Goal: Entertainment & Leisure: Consume media (video, audio)

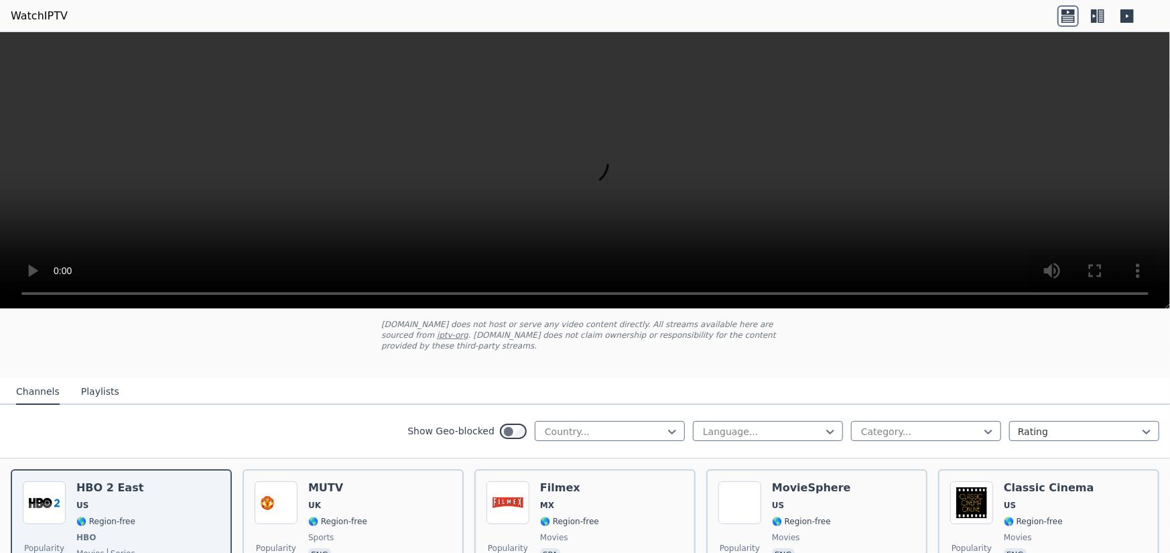
scroll to position [134, 0]
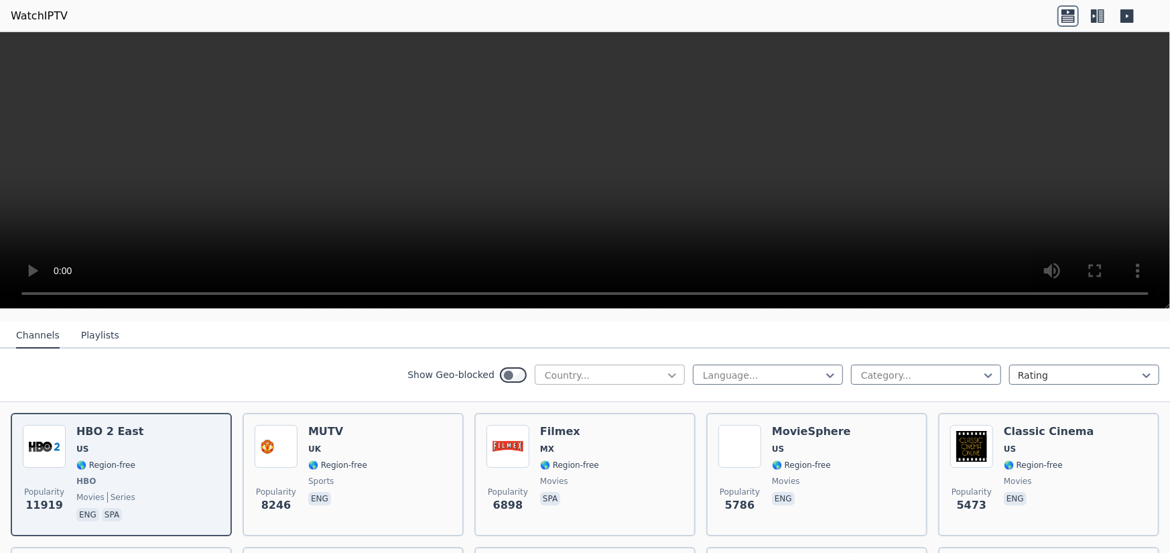
click at [666, 369] on icon at bounding box center [672, 375] width 13 height 13
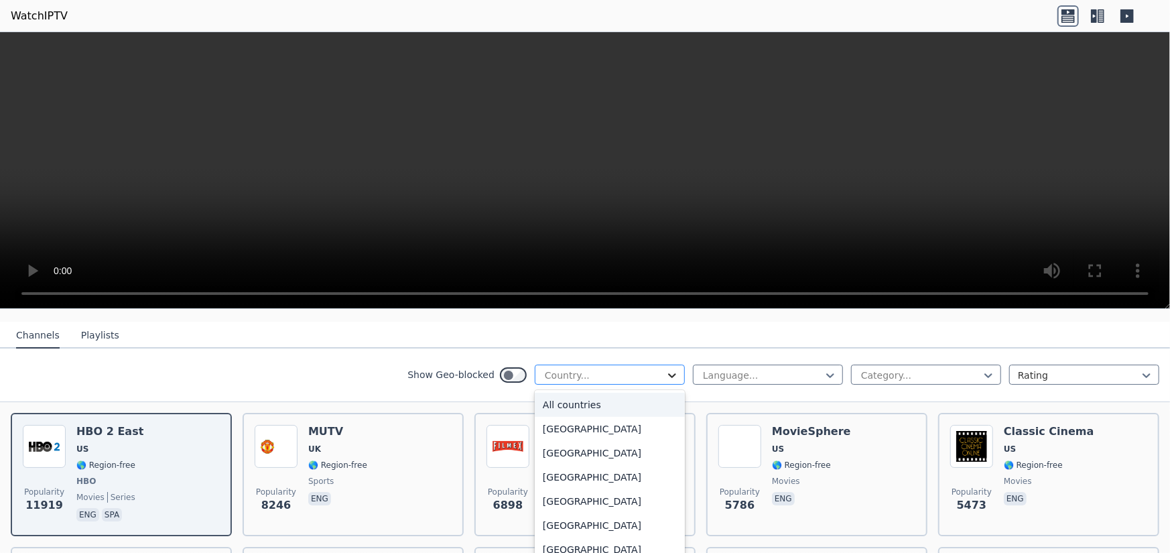
click at [666, 369] on icon at bounding box center [672, 375] width 13 height 13
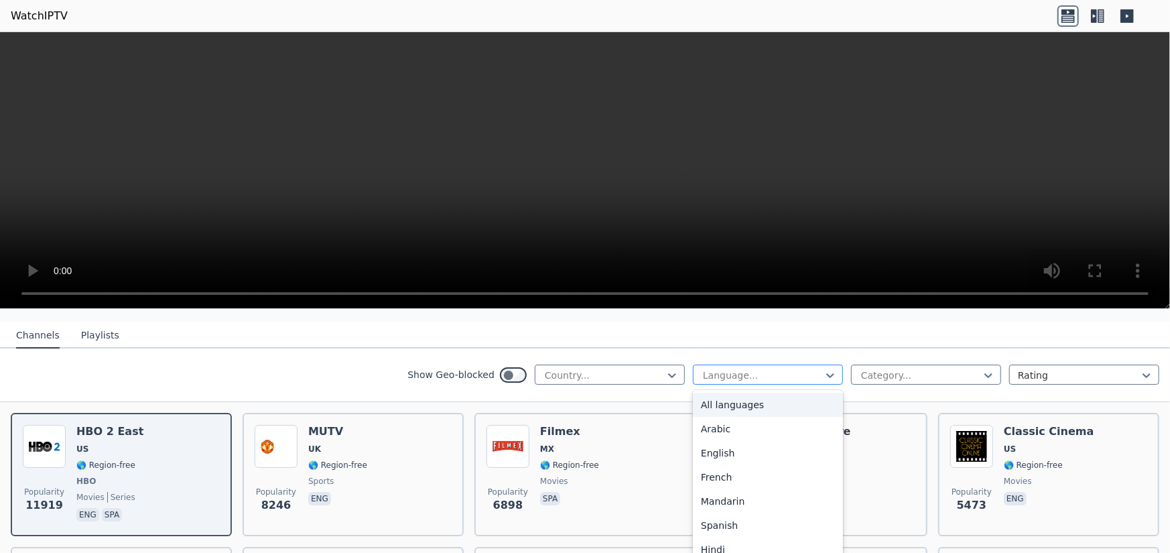
click at [711, 369] on div at bounding box center [763, 375] width 122 height 13
click at [710, 417] on div "Arabic" at bounding box center [768, 429] width 150 height 24
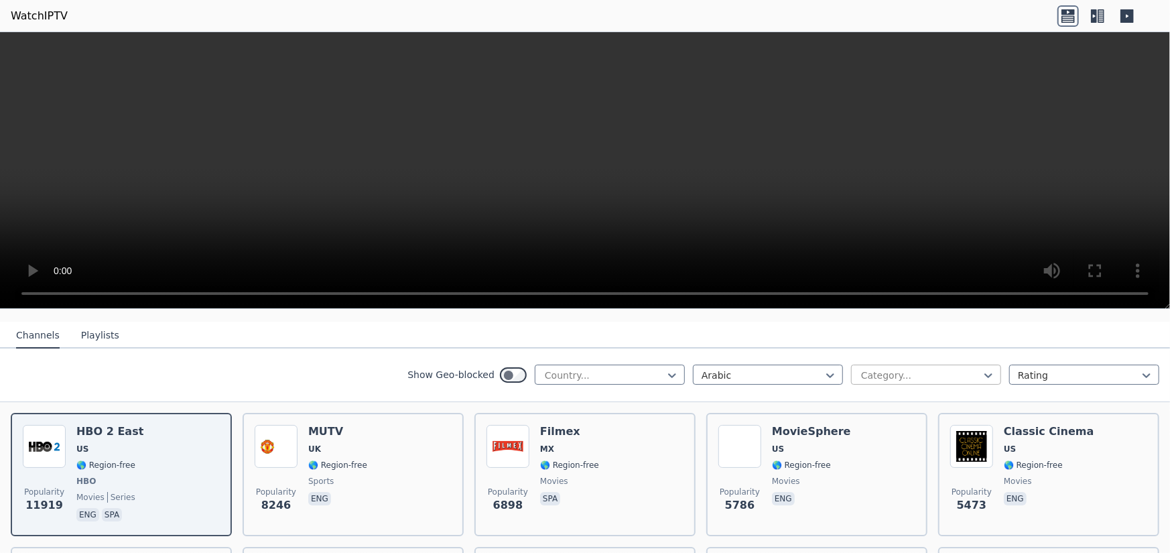
click at [889, 369] on div at bounding box center [921, 375] width 122 height 13
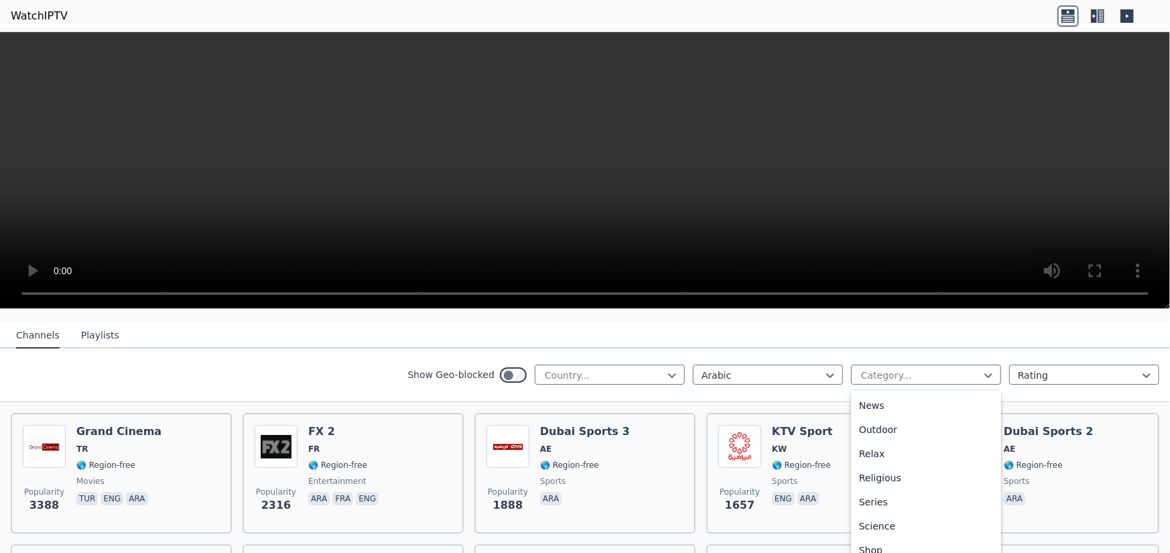
scroll to position [469, 0]
click at [878, 503] on div "Sports" at bounding box center [926, 515] width 150 height 24
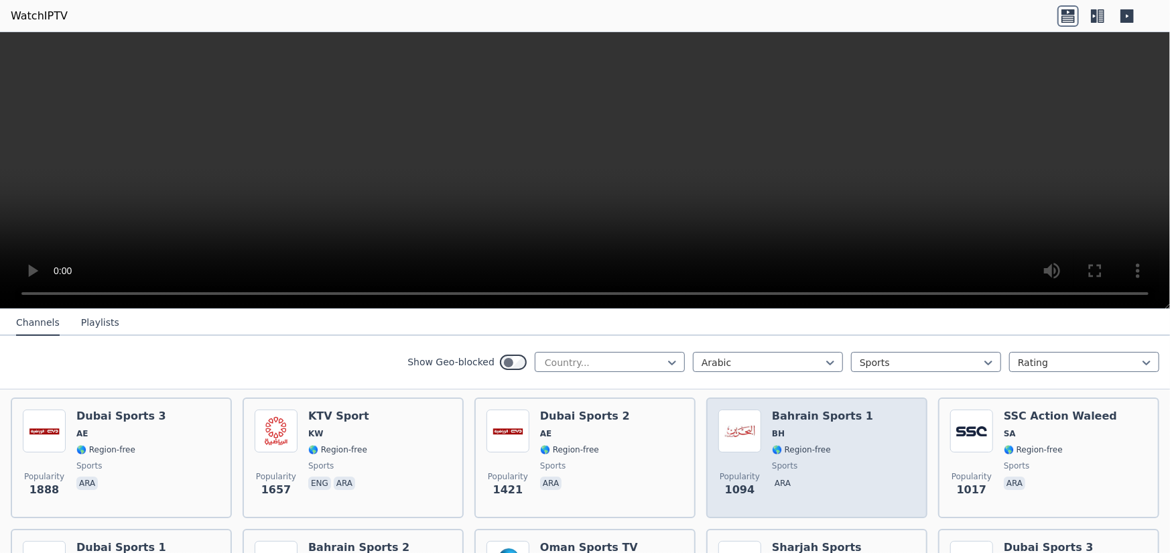
scroll to position [153, 0]
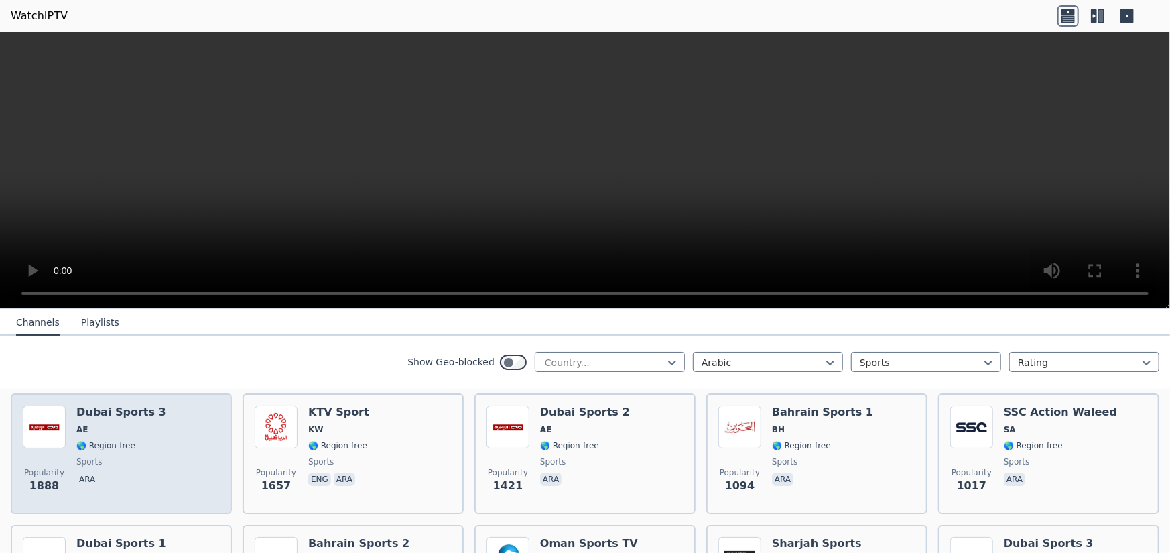
click at [137, 440] on span "🌎 Region-free" at bounding box center [121, 445] width 90 height 11
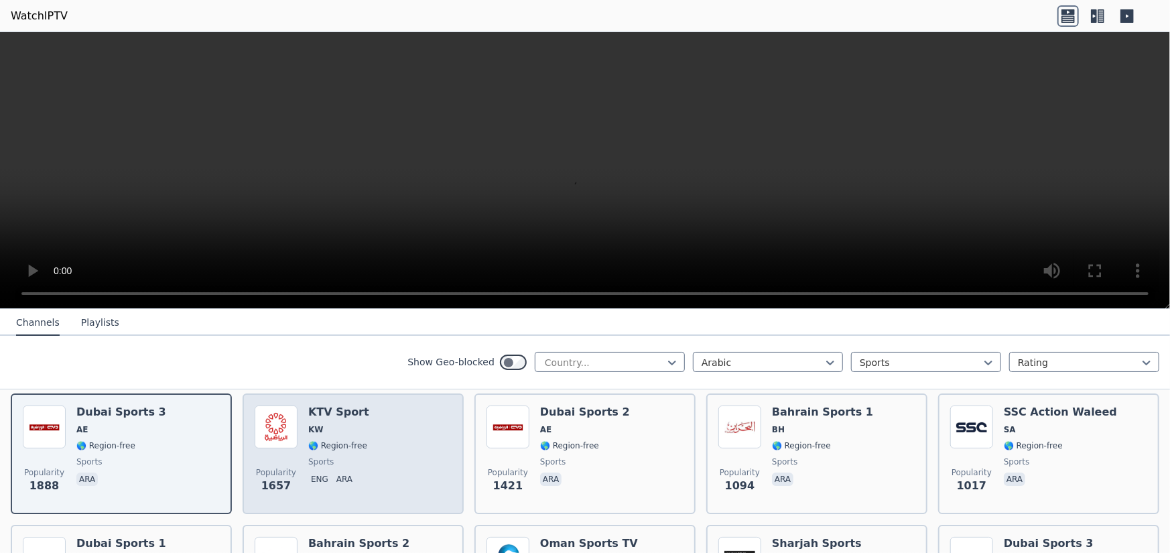
click at [292, 438] on div "Popularity 1657" at bounding box center [276, 454] width 43 height 97
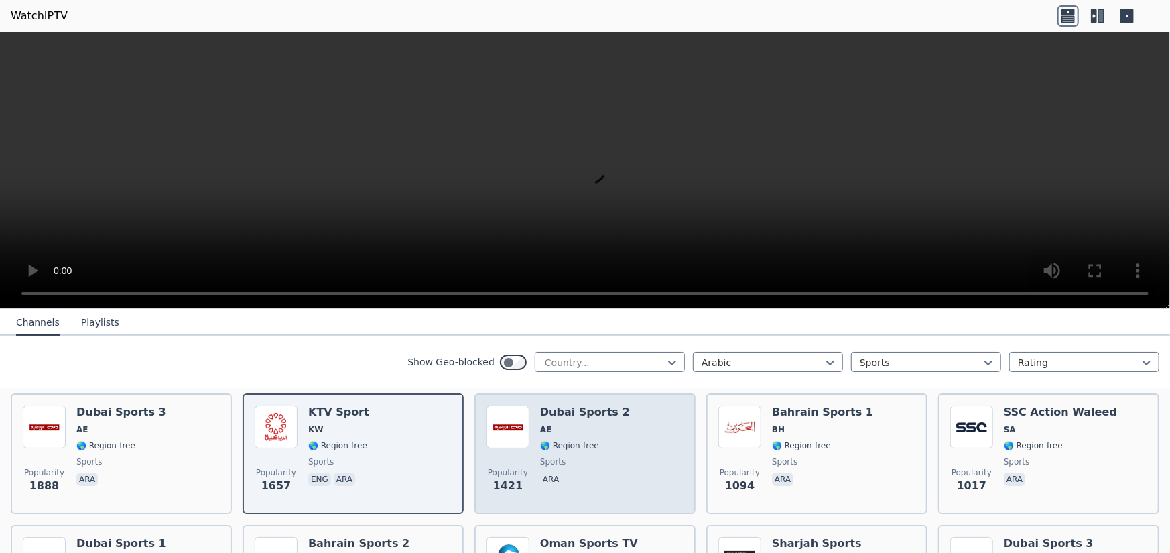
click at [547, 456] on span "sports" at bounding box center [552, 461] width 25 height 11
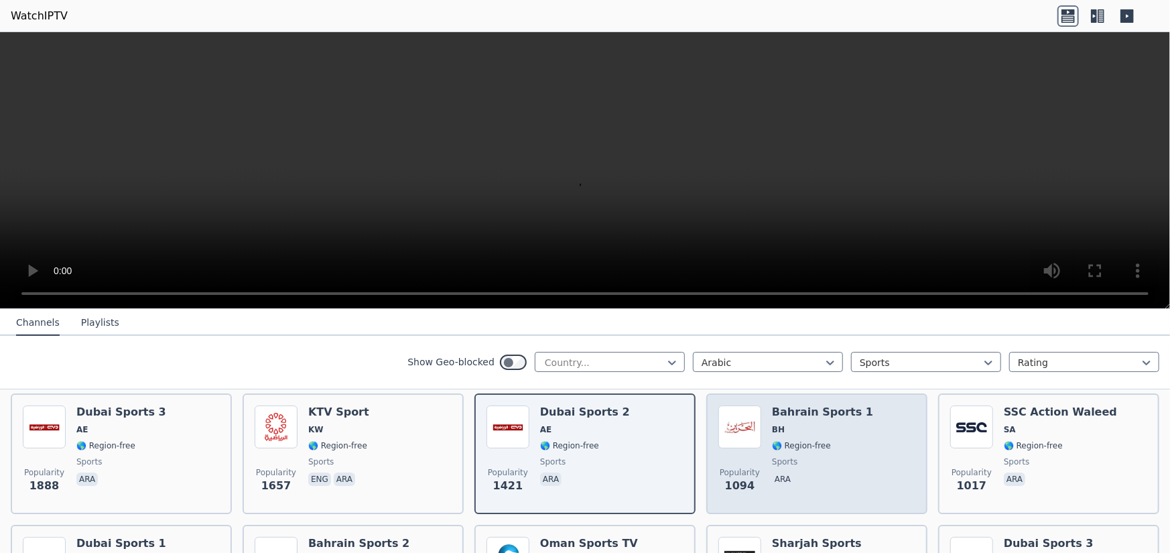
click at [816, 442] on div "Bahrain Sports 1 BH 🌎 Region-free sports ara" at bounding box center [822, 454] width 101 height 97
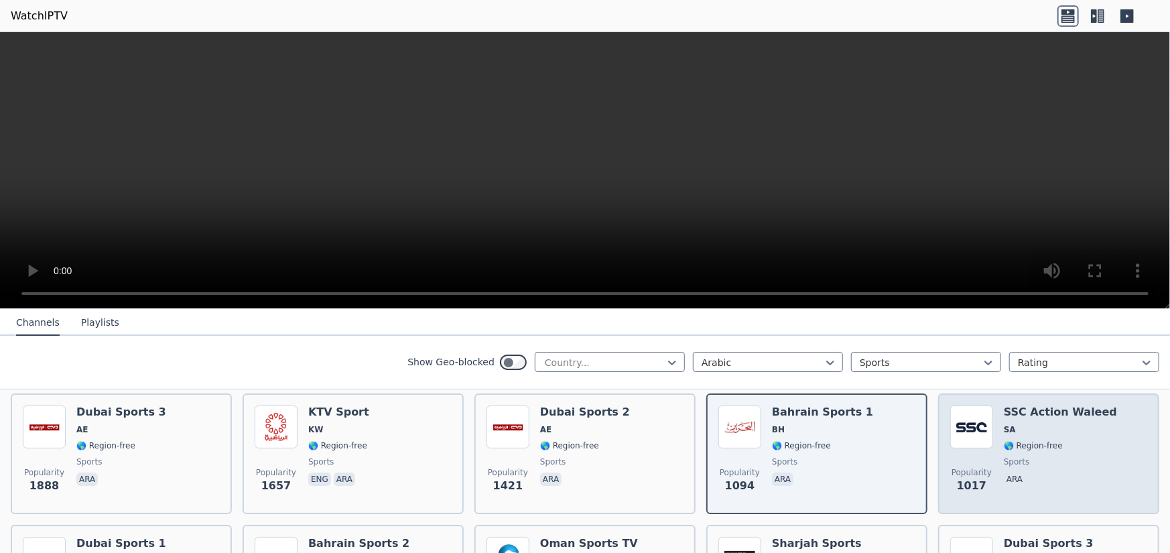
click at [1049, 440] on span "🌎 Region-free" at bounding box center [1060, 445] width 113 height 11
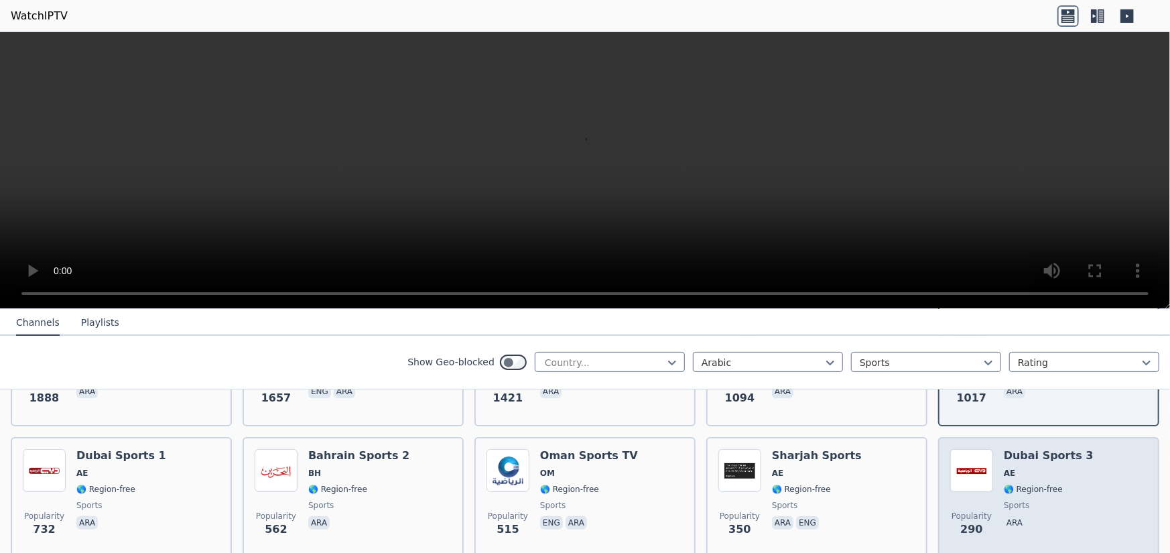
scroll to position [288, 0]
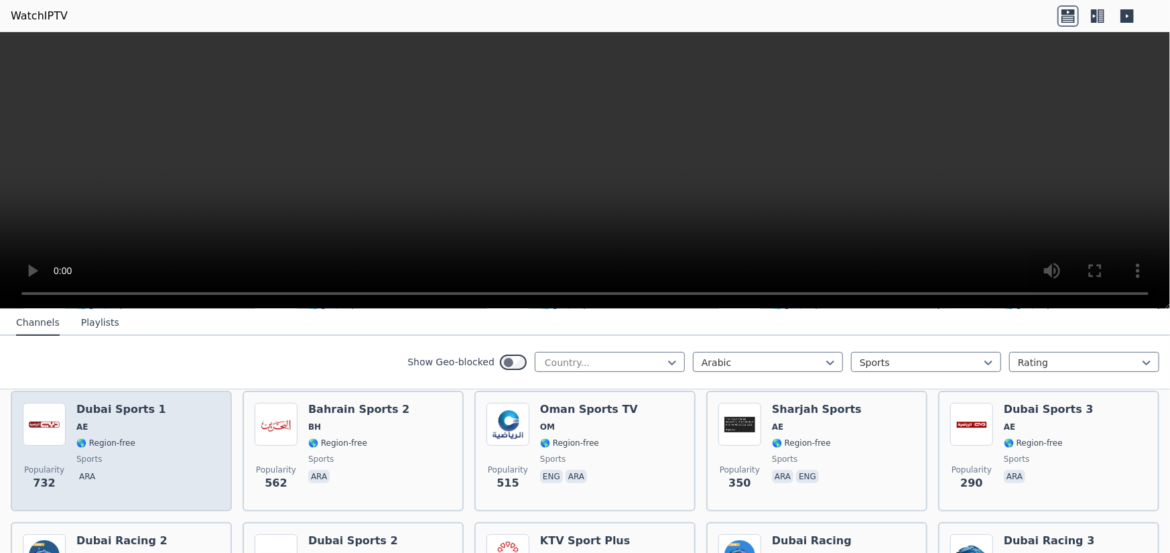
click at [76, 438] on div "Dubai Sports 1 AE 🌎 Region-free sports ara" at bounding box center [121, 451] width 90 height 97
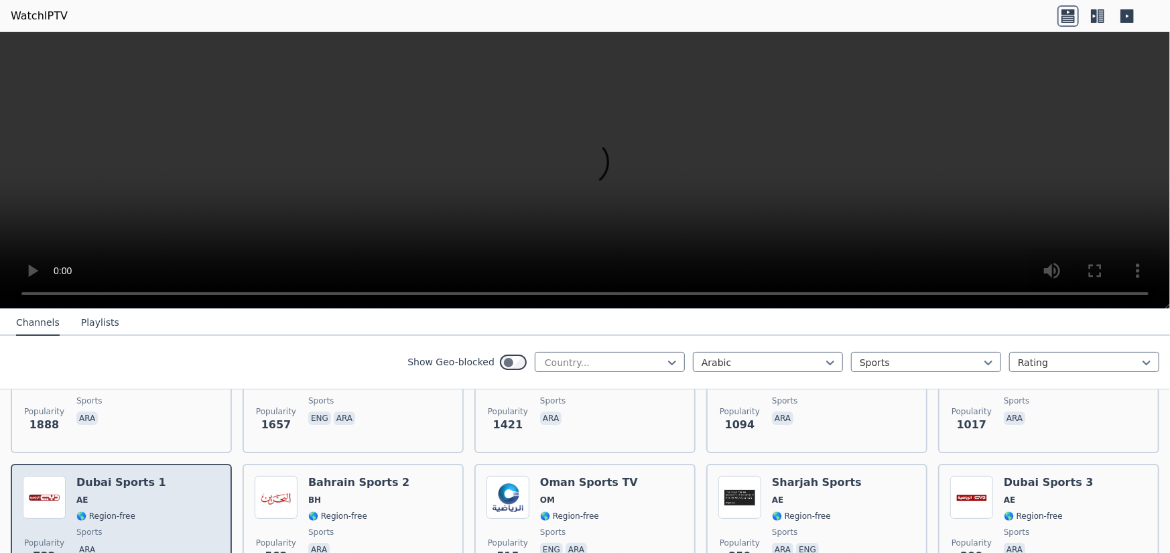
scroll to position [221, 0]
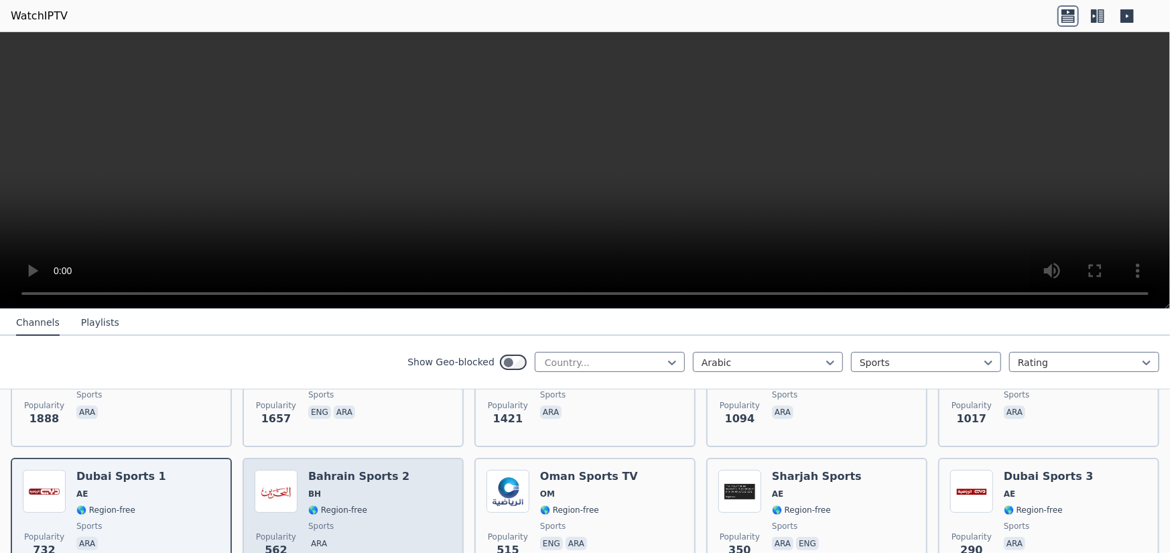
click at [395, 501] on div "Popularity 562 Bahrain Sports 2 BH 🌎 Region-free sports ara" at bounding box center [353, 518] width 197 height 97
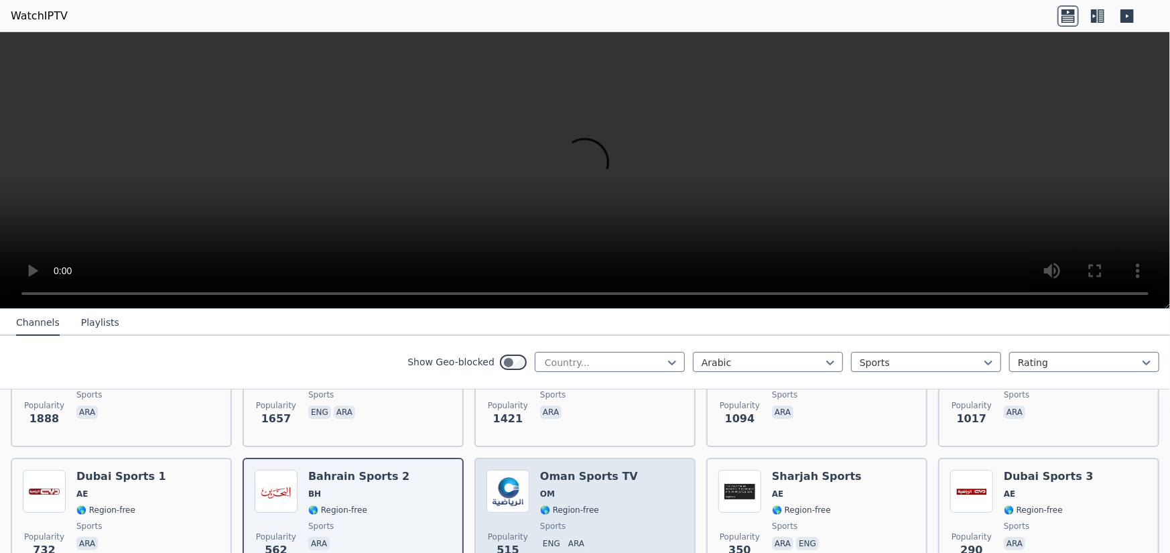
click at [586, 489] on span "OM" at bounding box center [589, 494] width 98 height 11
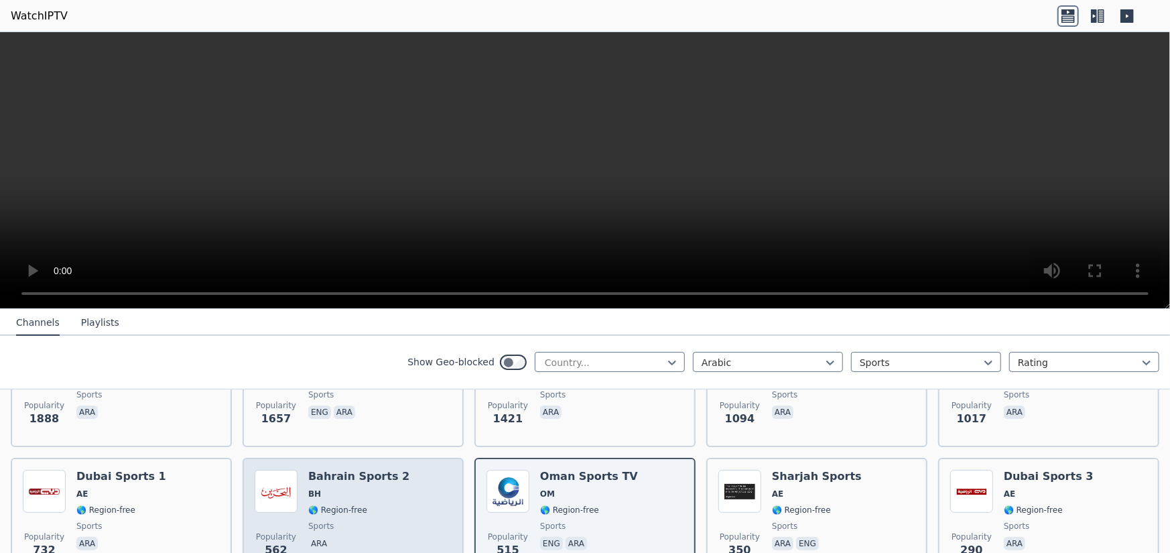
click at [320, 505] on span "🌎 Region-free" at bounding box center [337, 510] width 59 height 11
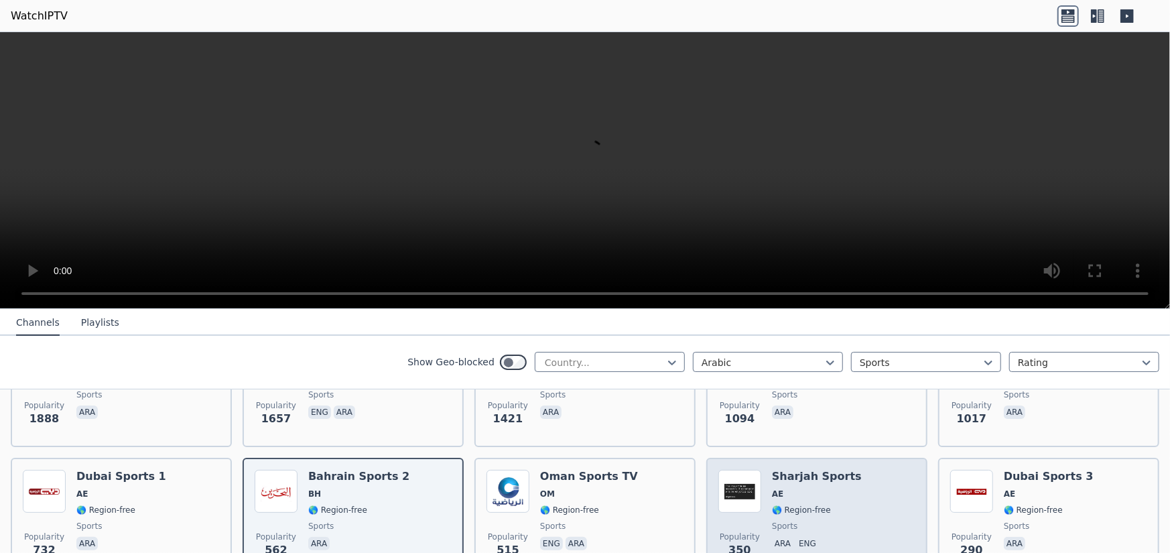
click at [791, 505] on span "🌎 Region-free" at bounding box center [801, 510] width 59 height 11
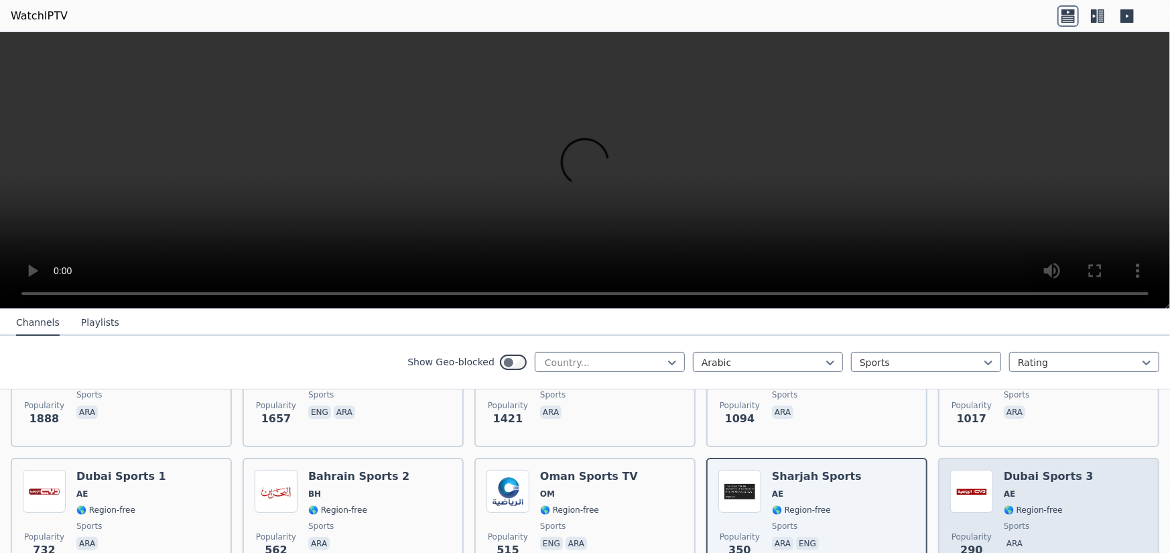
click at [1030, 505] on span "🌎 Region-free" at bounding box center [1033, 510] width 59 height 11
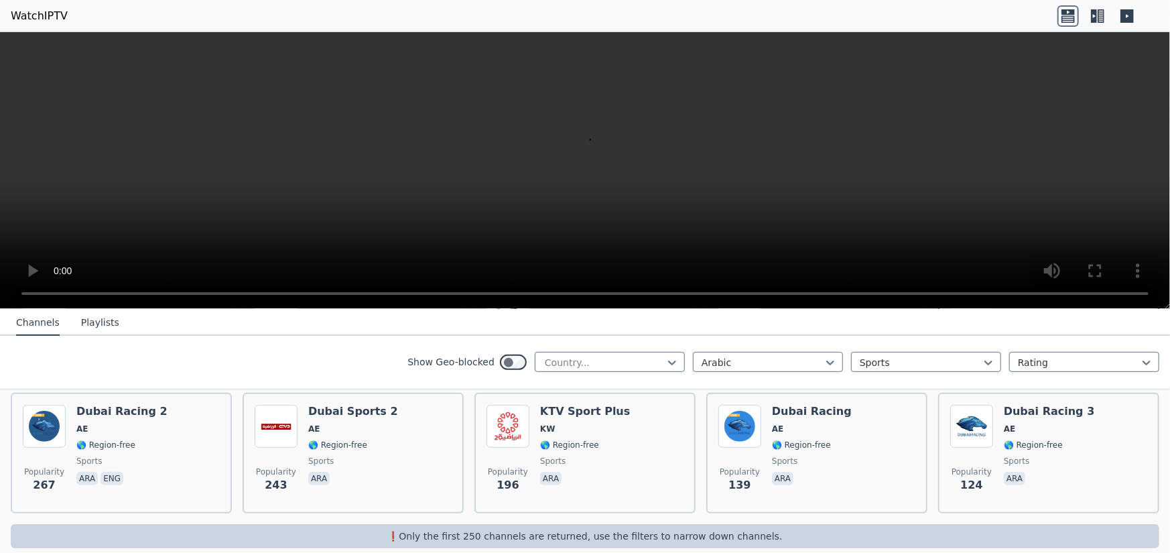
scroll to position [422, 0]
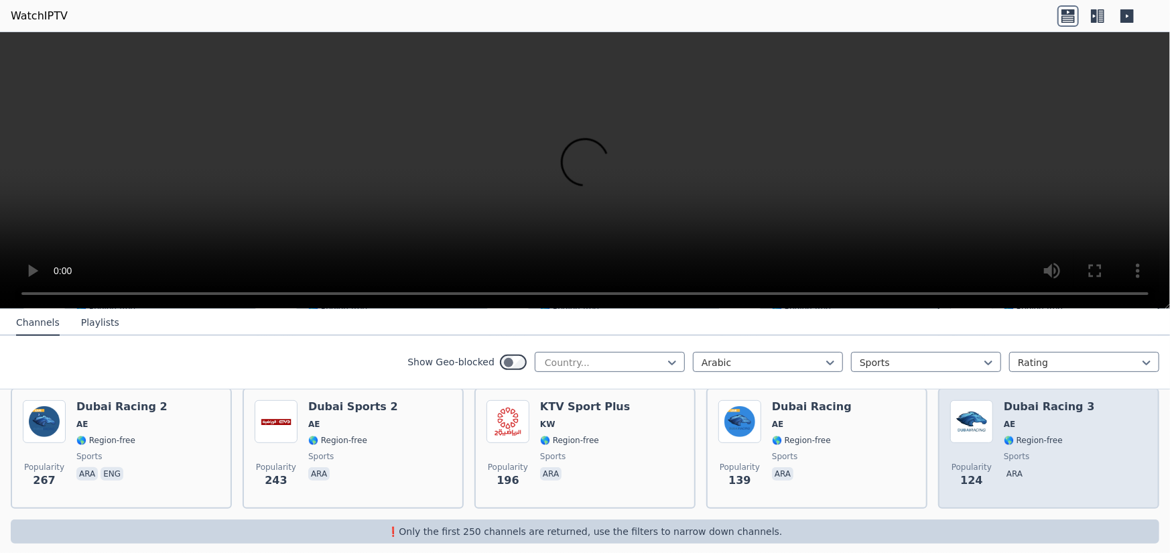
click at [1028, 467] on span "ara" at bounding box center [1049, 475] width 91 height 16
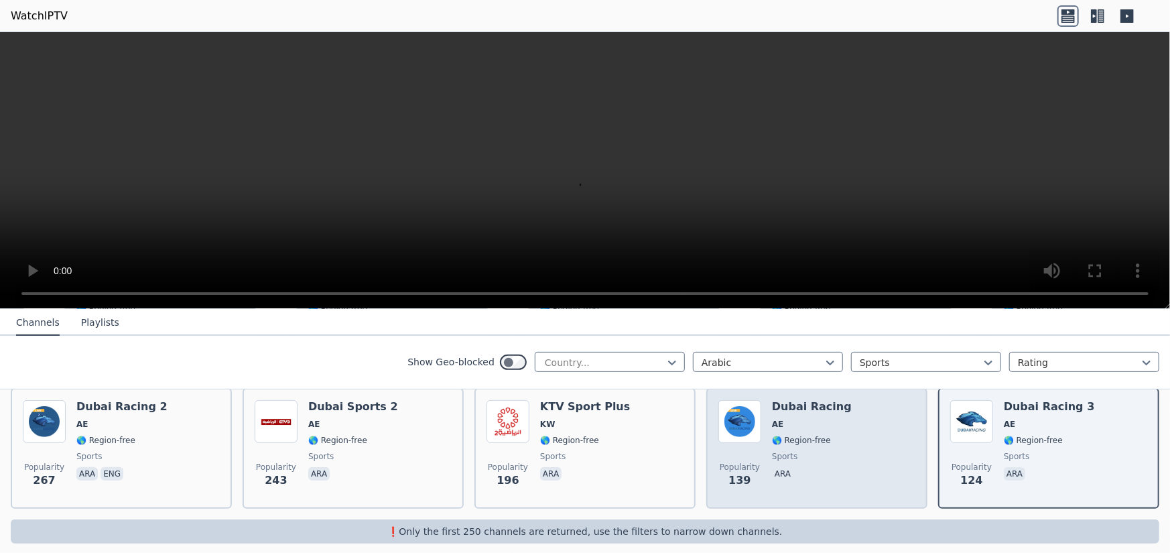
click at [832, 450] on div "Popularity 139 Dubai Racing AE 🌎 Region-free sports ara" at bounding box center [817, 448] width 197 height 97
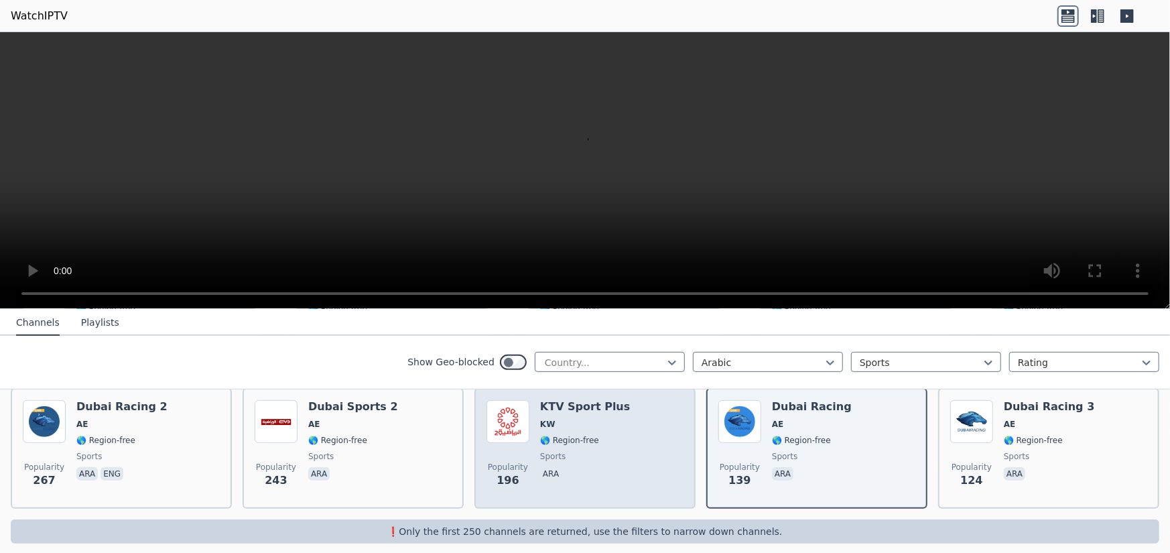
click at [660, 422] on div "Popularity 196 KTV Sport Plus KW 🌎 Region-free sports ara" at bounding box center [585, 448] width 197 height 97
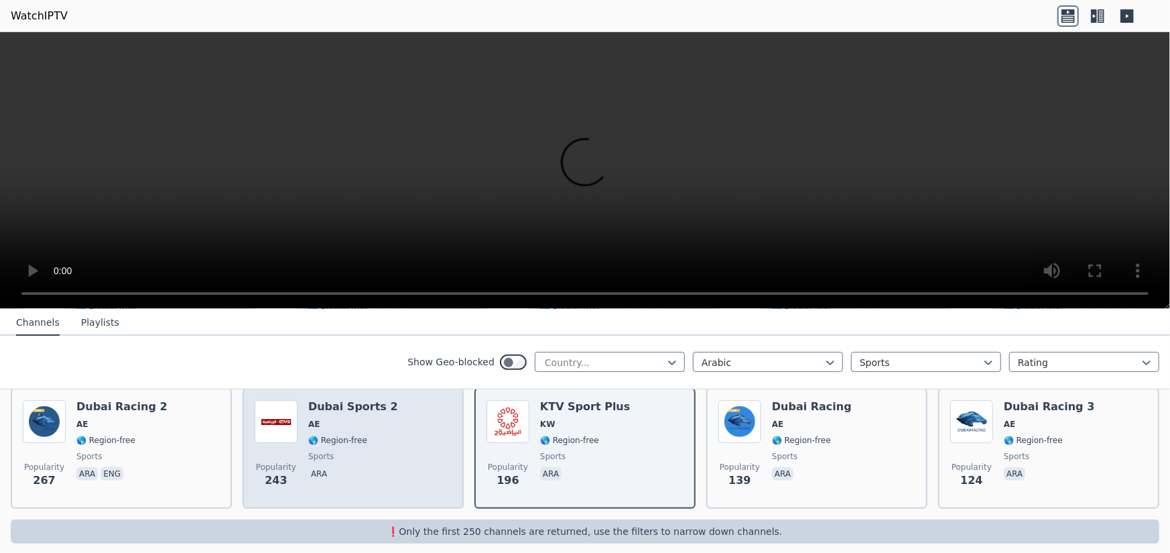
click at [360, 435] on span "🌎 Region-free" at bounding box center [353, 440] width 90 height 11
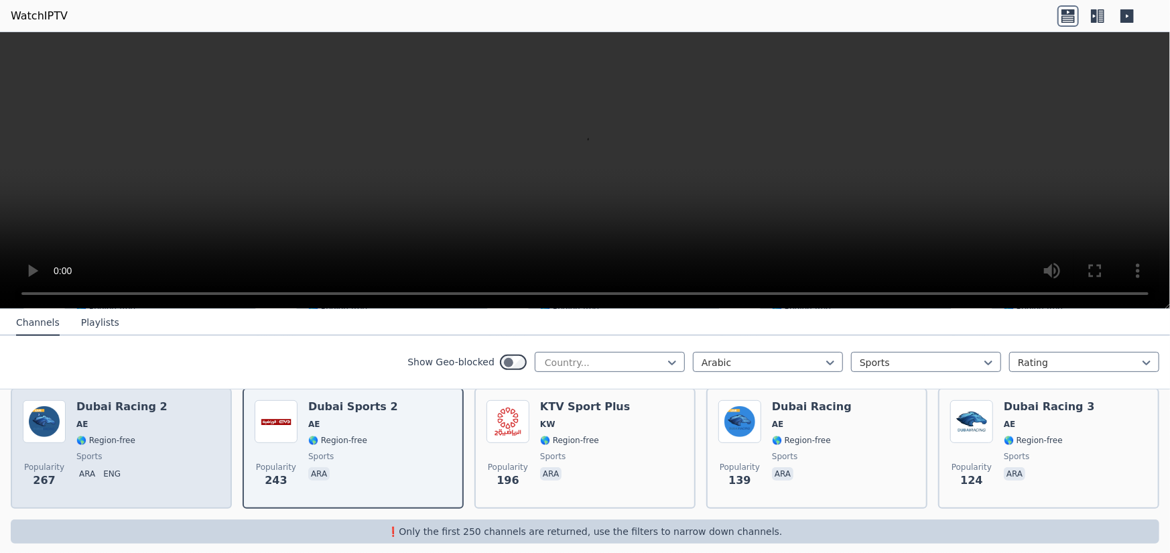
click at [198, 439] on div "Popularity 267 Dubai Racing 2 AE 🌎 Region-free sports ara eng" at bounding box center [121, 448] width 197 height 97
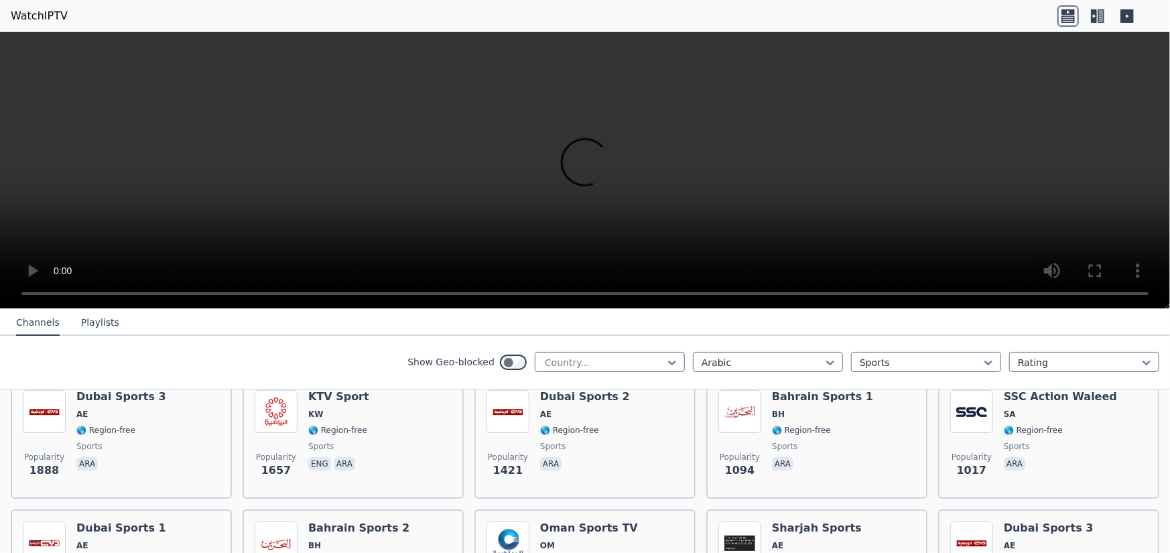
scroll to position [153, 0]
